Goal: Use online tool/utility: Utilize a website feature to perform a specific function

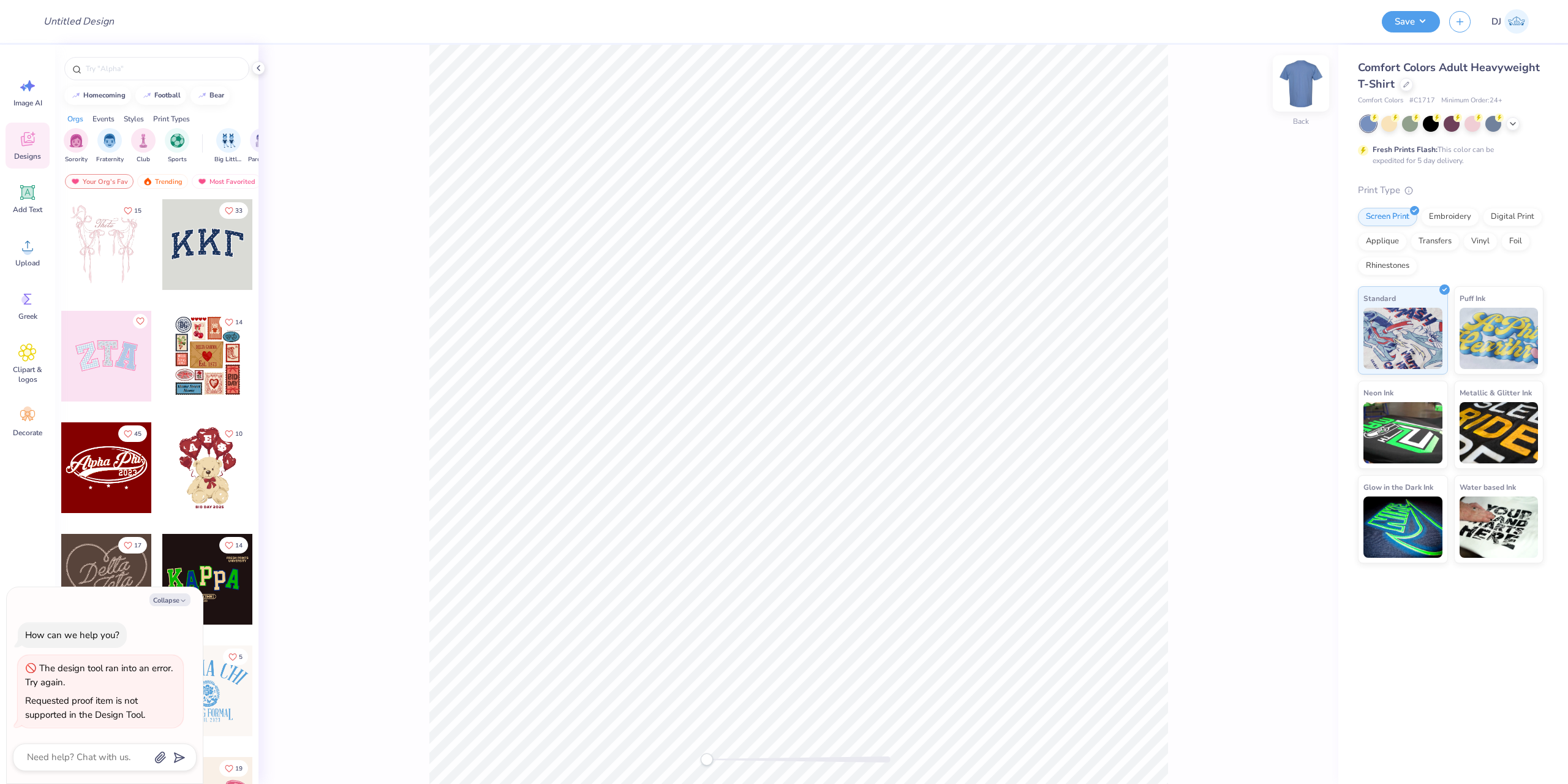
click at [1310, 84] on img at bounding box center [1301, 83] width 49 height 49
click at [1310, 84] on img at bounding box center [1301, 84] width 24 height 24
type textarea "x"
